Goal: Information Seeking & Learning: Learn about a topic

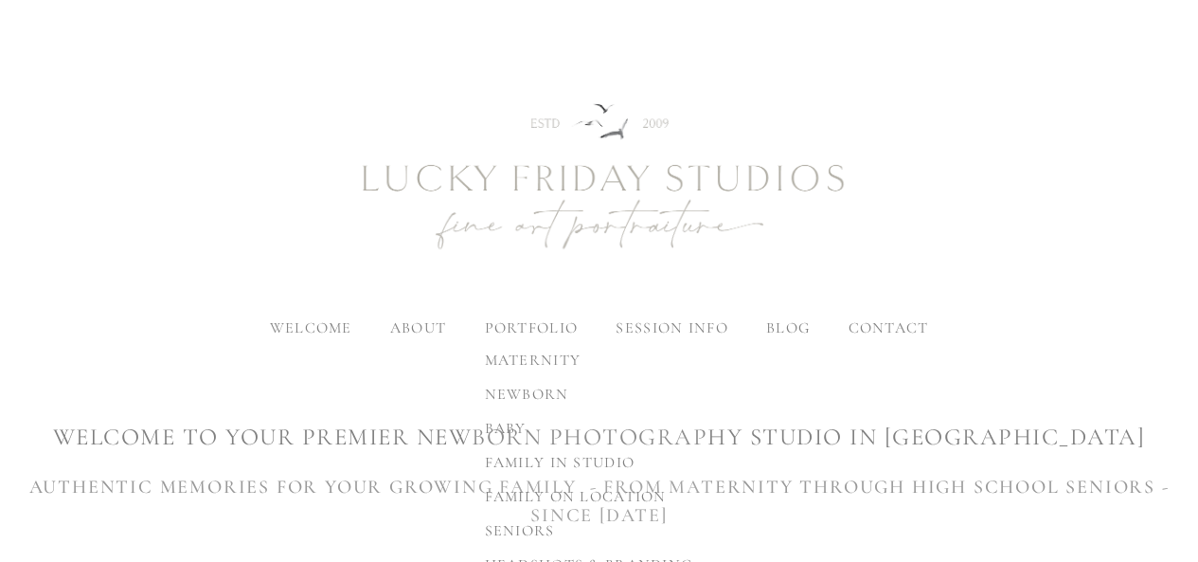
click at [528, 385] on span "newborn" at bounding box center [527, 394] width 84 height 19
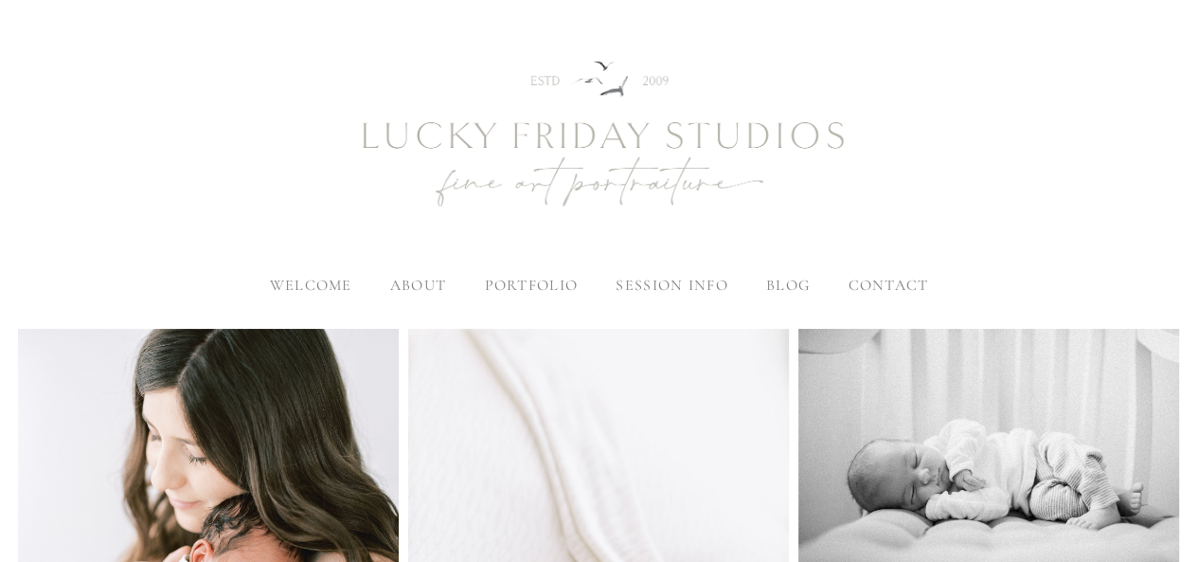
scroll to position [41, 0]
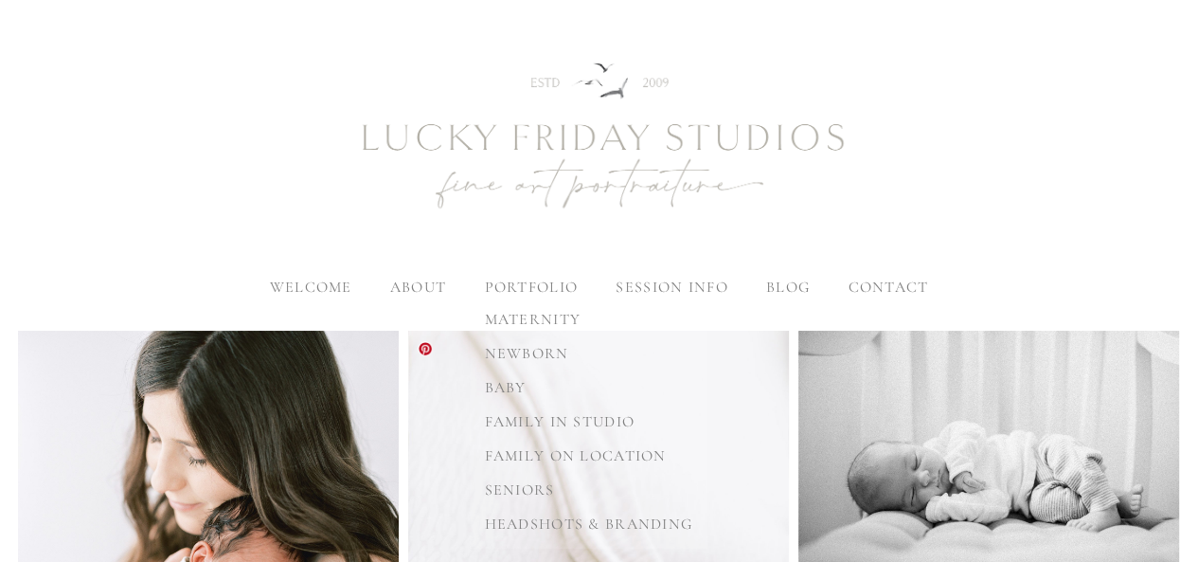
click at [534, 341] on link "newborn" at bounding box center [589, 353] width 239 height 34
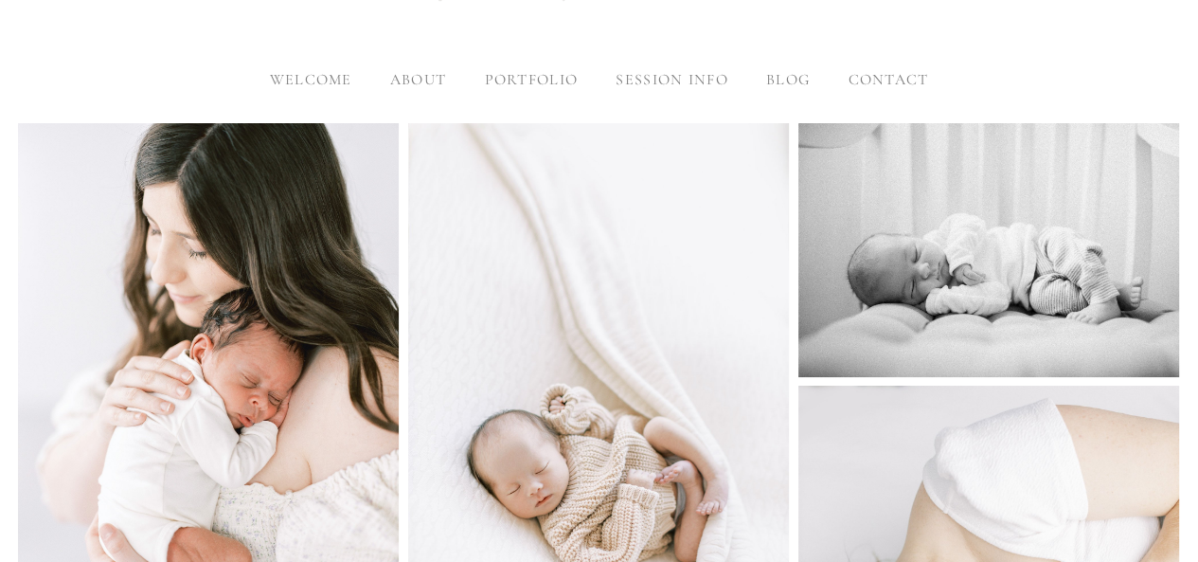
scroll to position [234, 0]
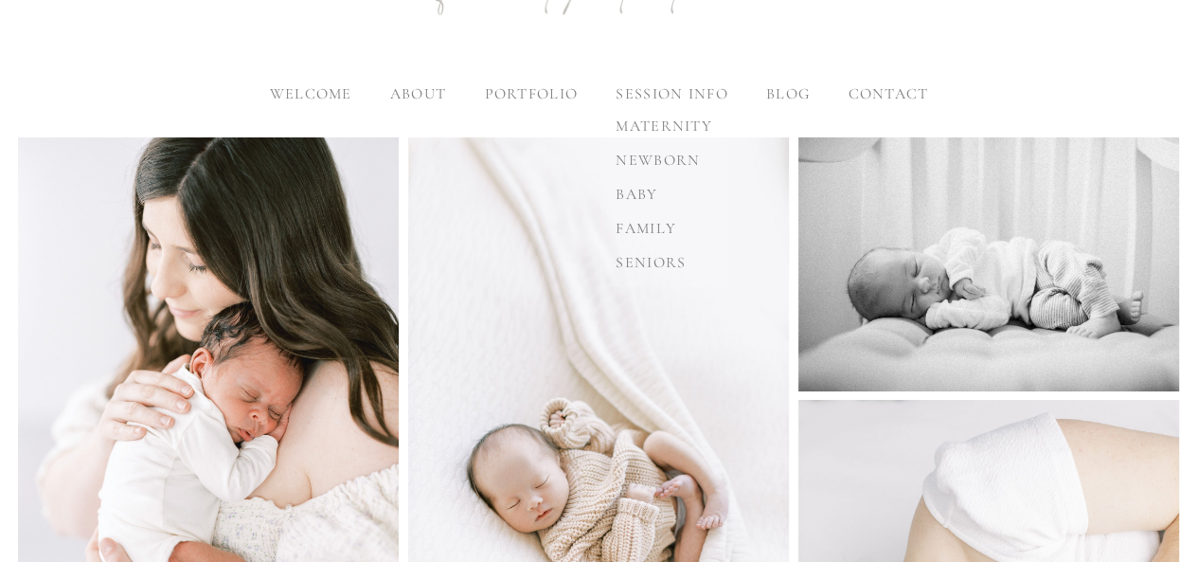
click at [693, 85] on label "session info" at bounding box center [672, 93] width 112 height 19
click at [0, 0] on input "session info" at bounding box center [0, 0] width 0 height 0
click at [674, 153] on span "newborn" at bounding box center [658, 160] width 84 height 19
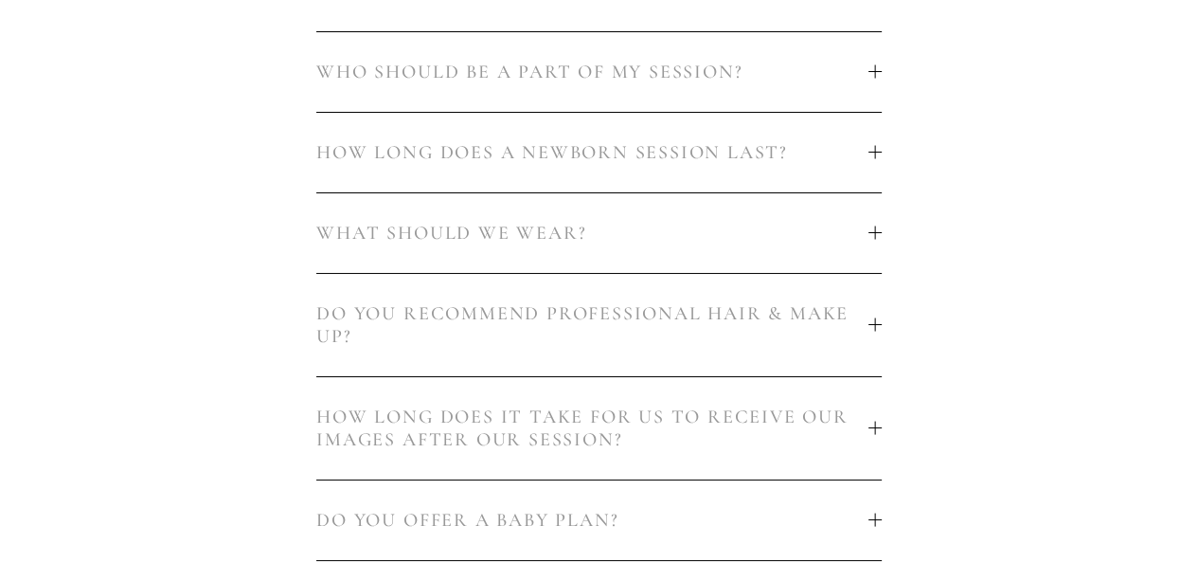
scroll to position [1322, 0]
click at [832, 257] on button "WHAT SHOULD WE WEAR?" at bounding box center [598, 232] width 565 height 80
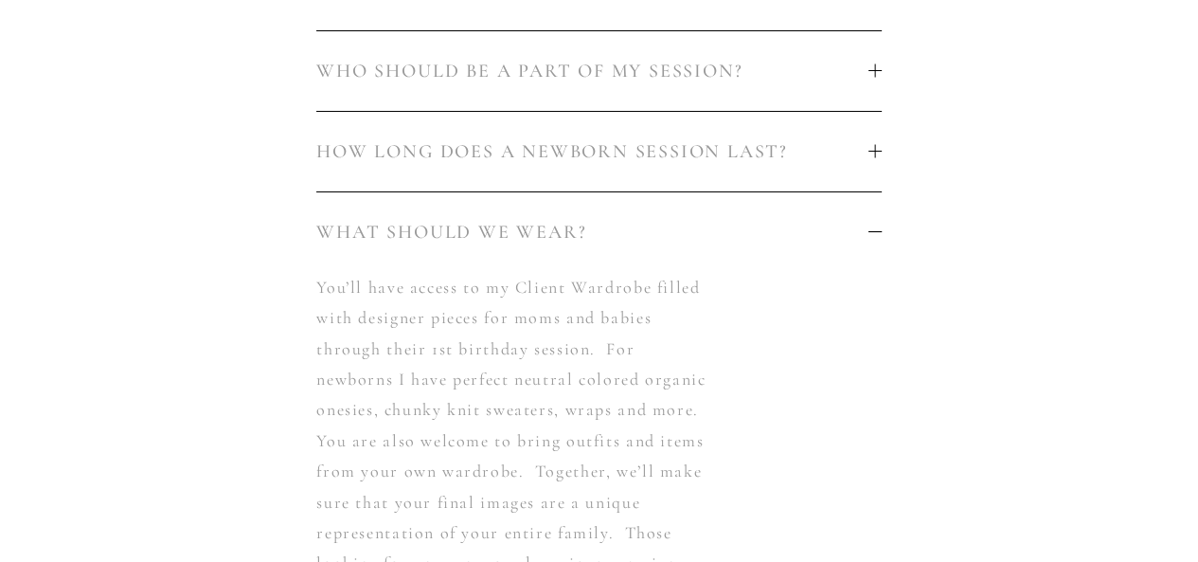
click at [803, 243] on button "WHAT SHOULD WE WEAR?" at bounding box center [598, 232] width 565 height 80
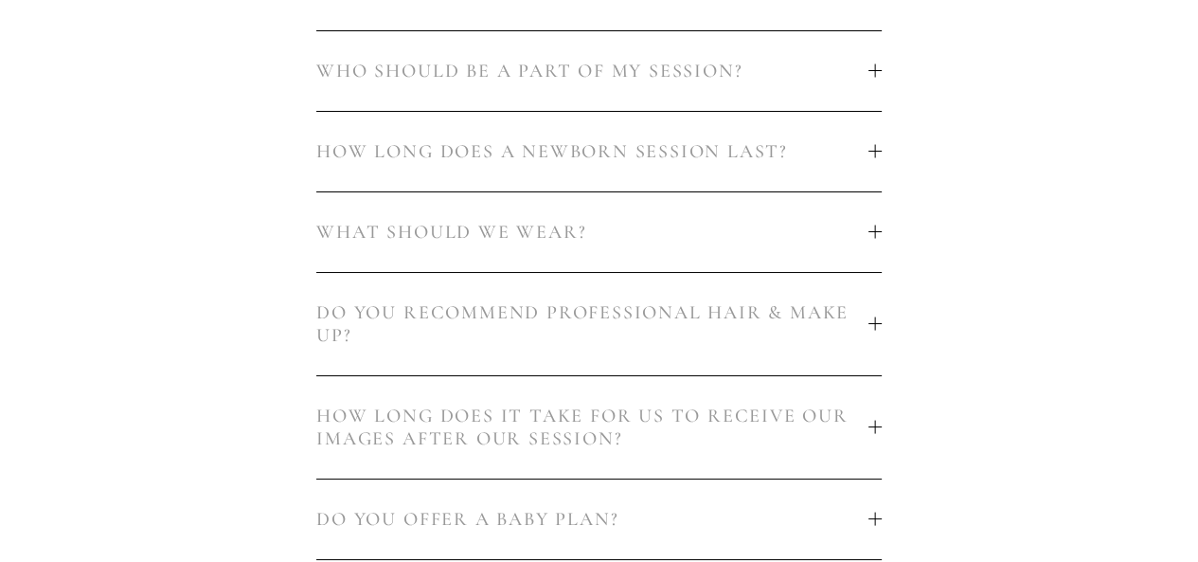
click at [832, 170] on button "HOW LONG DOES A NEWBORN SESSION LAST?" at bounding box center [598, 152] width 565 height 80
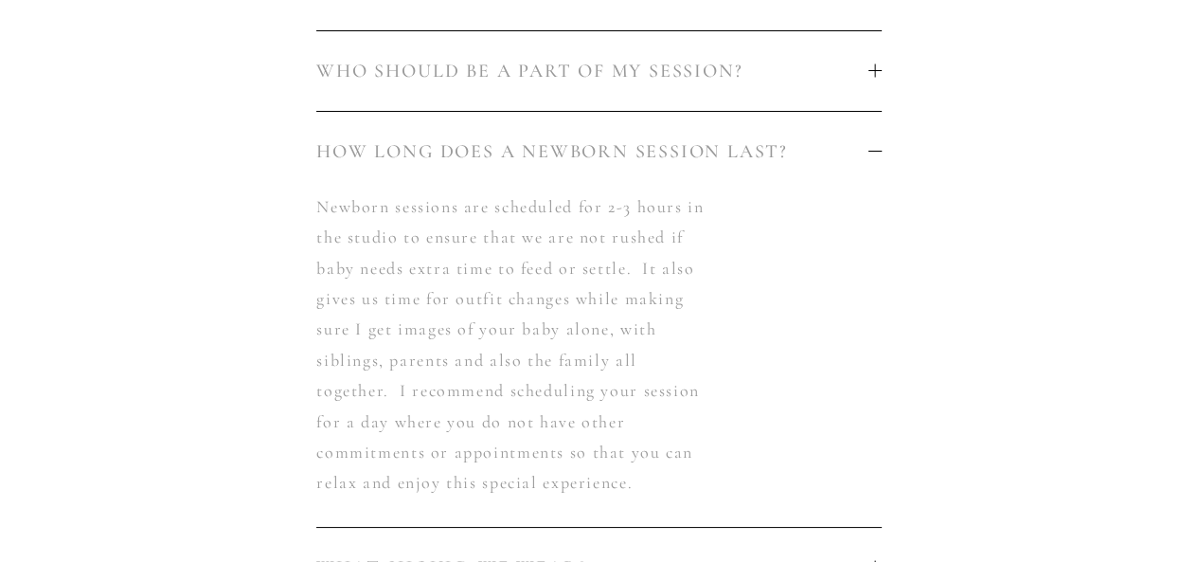
click at [832, 170] on button "HOW LONG DOES A NEWBORN SESSION LAST?" at bounding box center [598, 152] width 565 height 80
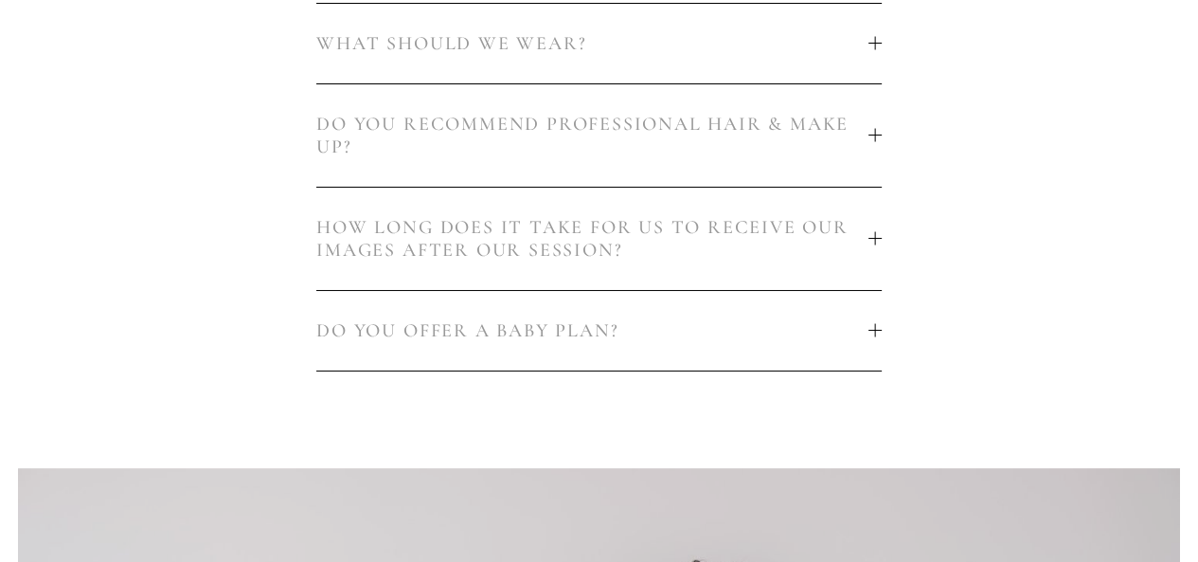
scroll to position [1513, 0]
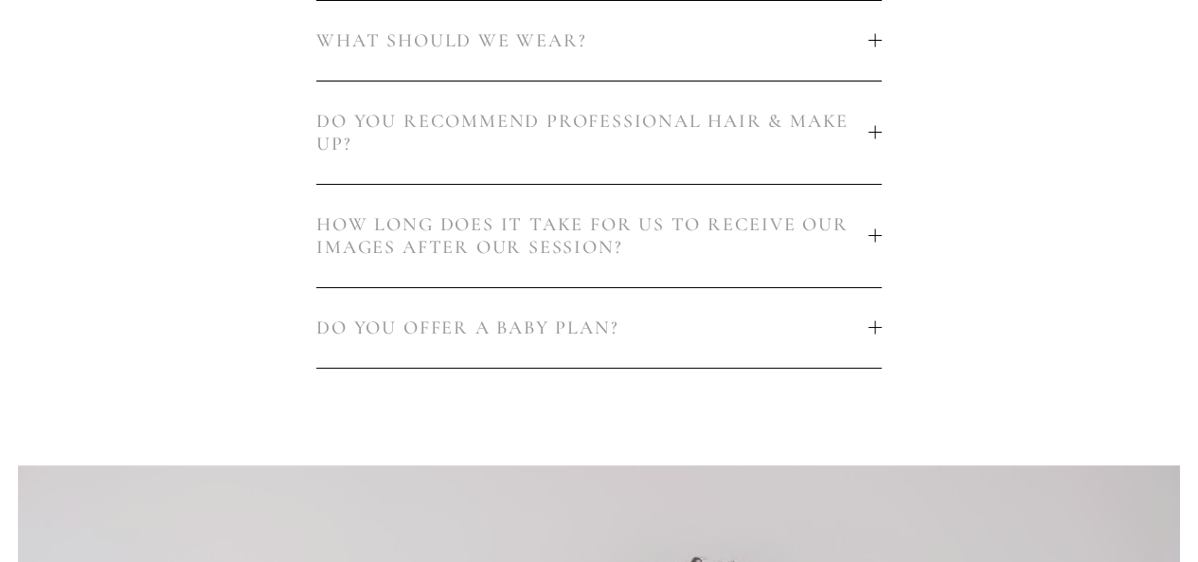
click at [722, 318] on span "DO YOU OFFER A BABY PLAN?" at bounding box center [592, 327] width 552 height 23
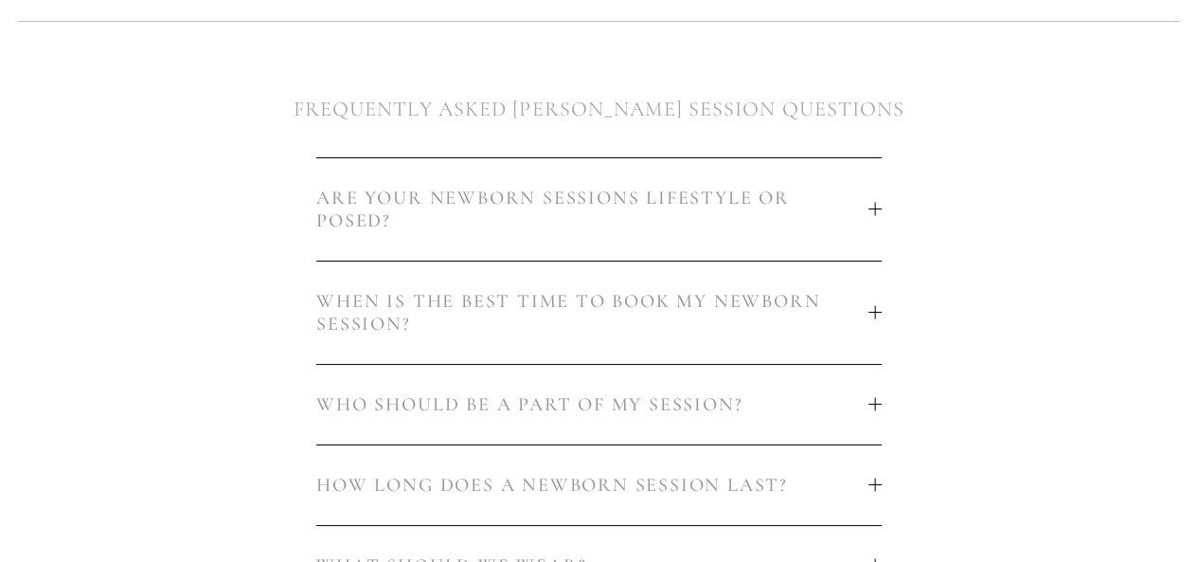
scroll to position [1066, 0]
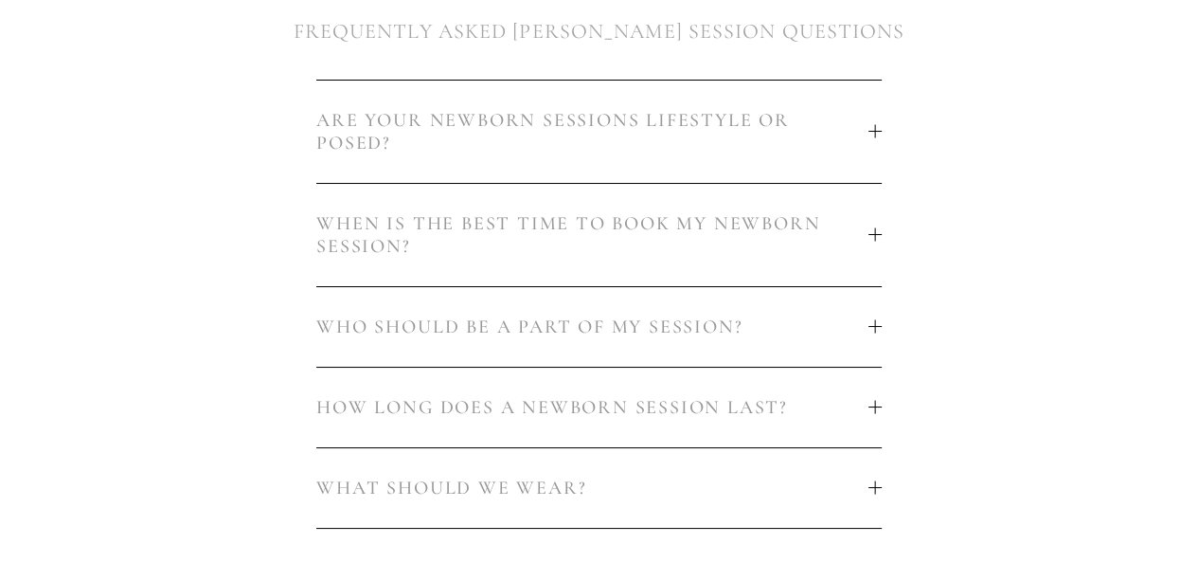
click at [842, 215] on span "WHEN IS THE BEST TIME TO BOOK MY NEWBORN SESSION?" at bounding box center [592, 234] width 552 height 45
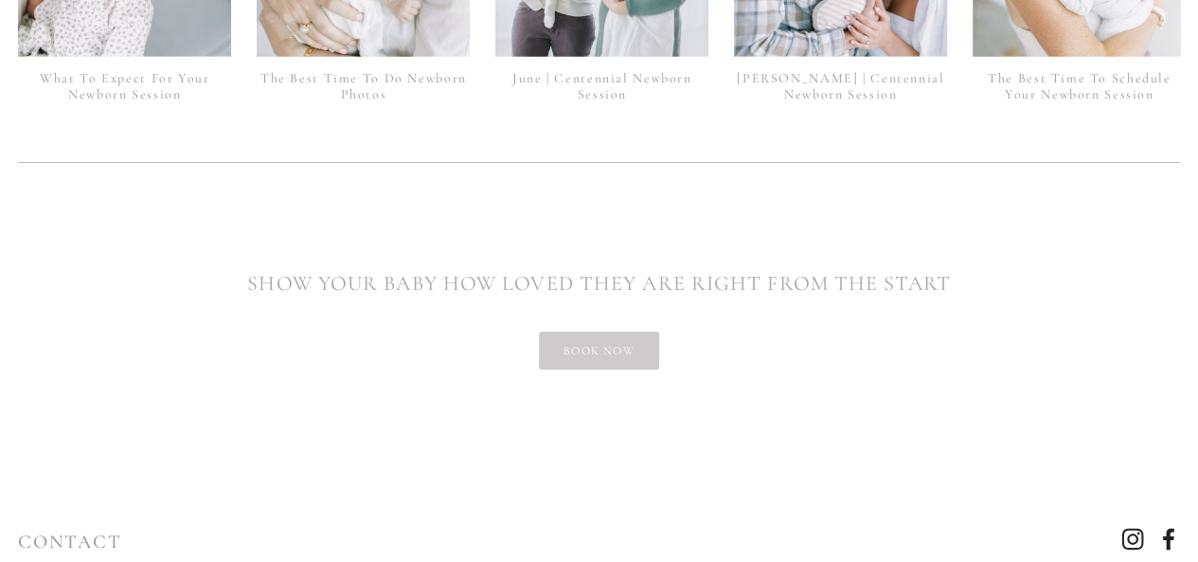
scroll to position [4968, 0]
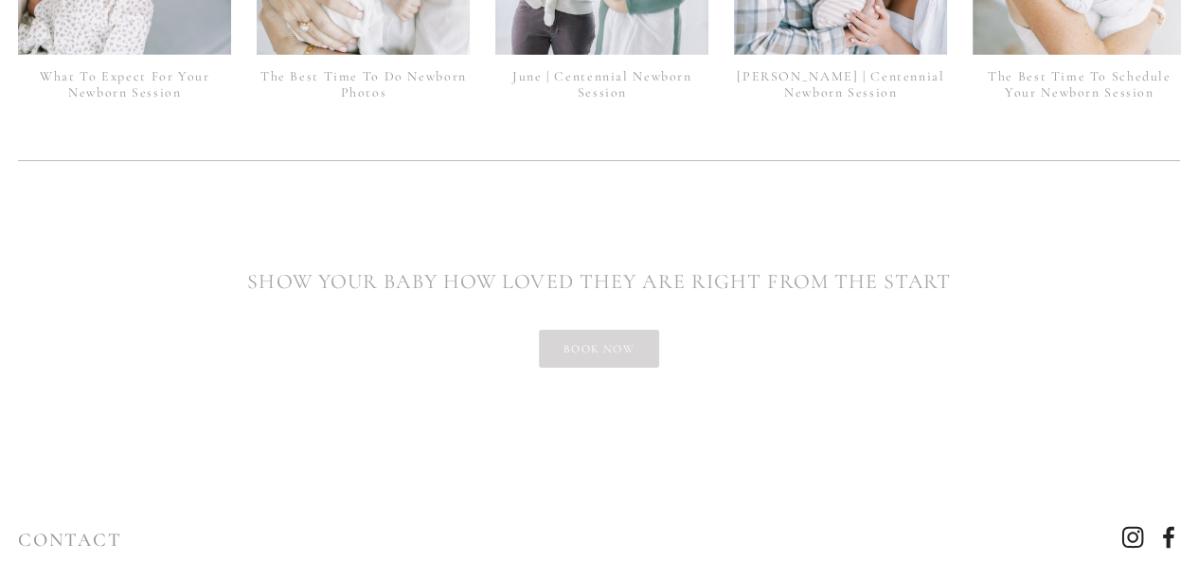
click at [604, 330] on link "book now" at bounding box center [599, 349] width 120 height 38
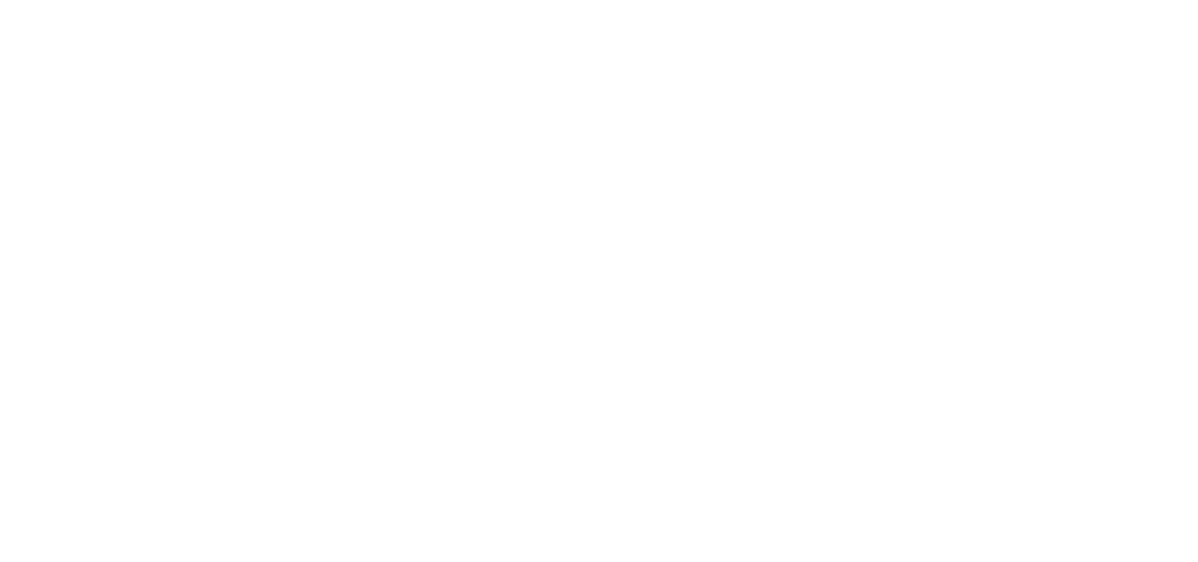
scroll to position [1633, 0]
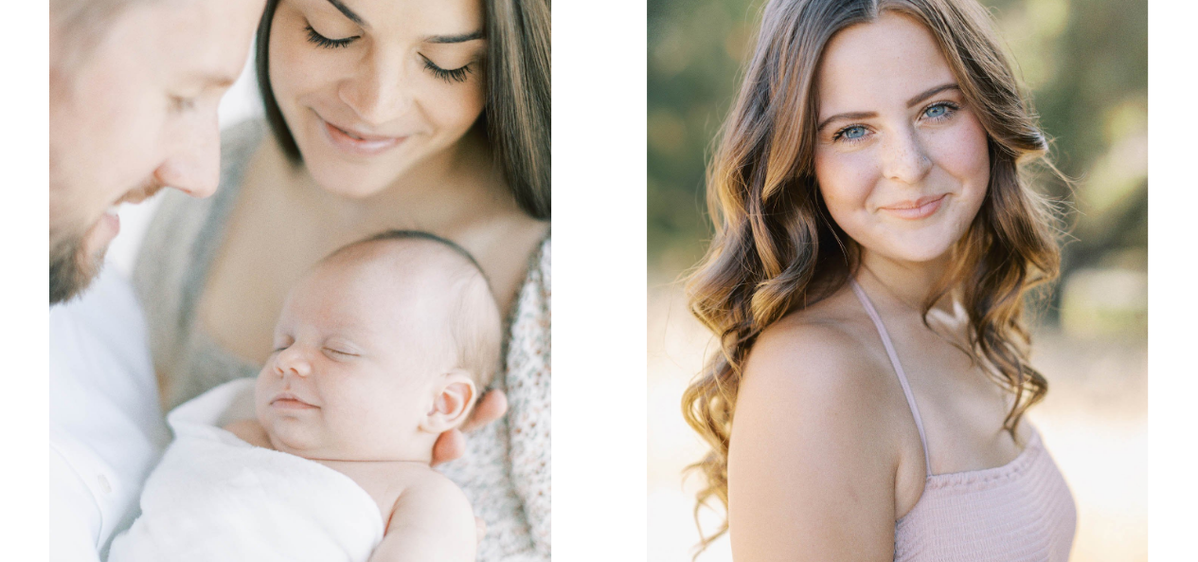
scroll to position [1668, 0]
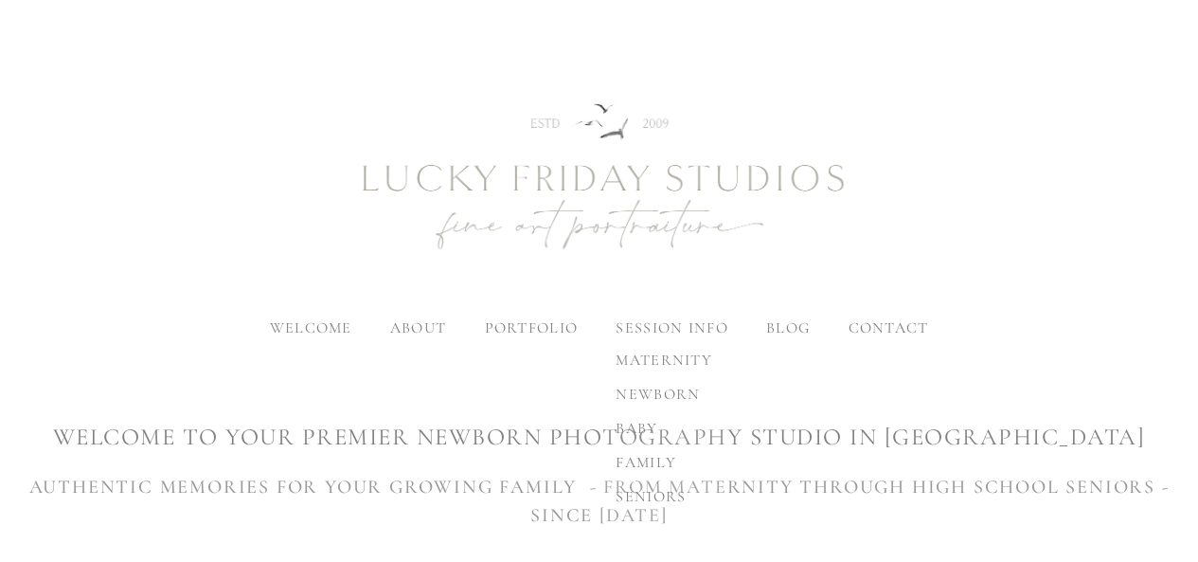
click at [653, 398] on span "newborn" at bounding box center [658, 394] width 84 height 19
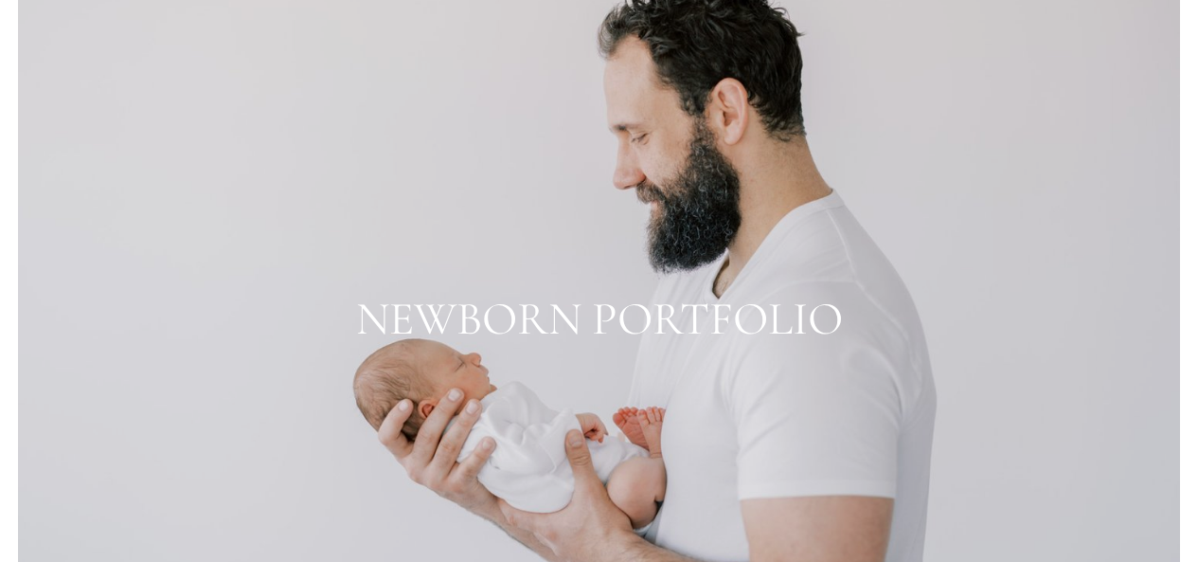
scroll to position [2096, 0]
